Goal: Transaction & Acquisition: Purchase product/service

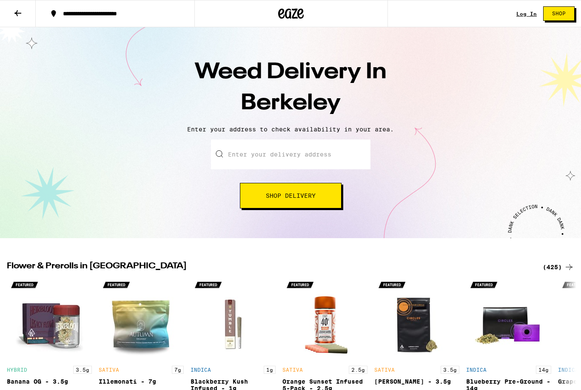
click at [248, 152] on input "Enter your delivery address" at bounding box center [291, 155] width 160 height 30
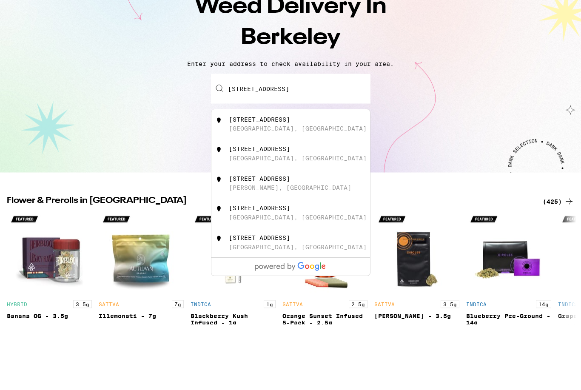
click at [276, 212] on div "[STREET_ADDRESS]" at bounding box center [259, 215] width 61 height 7
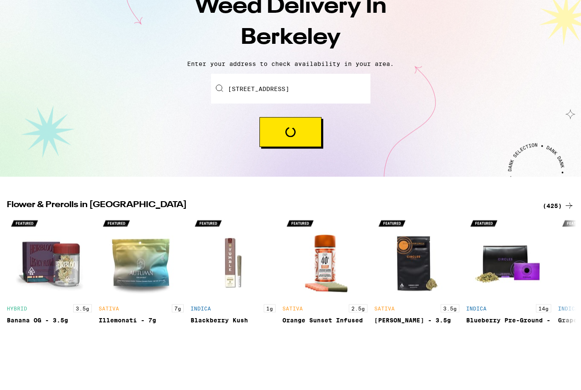
type input "[STREET_ADDRESS]"
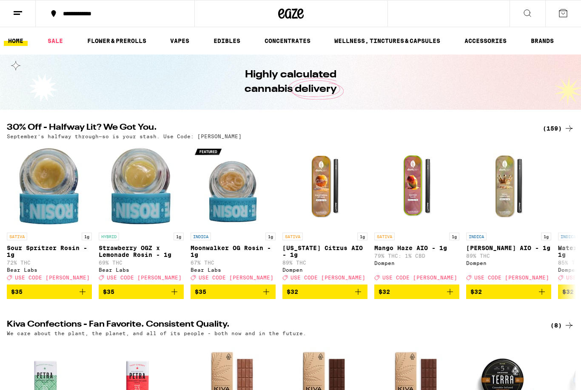
click at [527, 15] on icon at bounding box center [527, 13] width 7 height 7
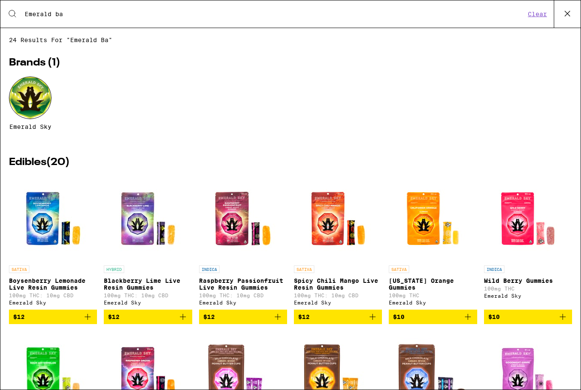
type input "Emerald bay"
